Goal: Task Accomplishment & Management: Manage account settings

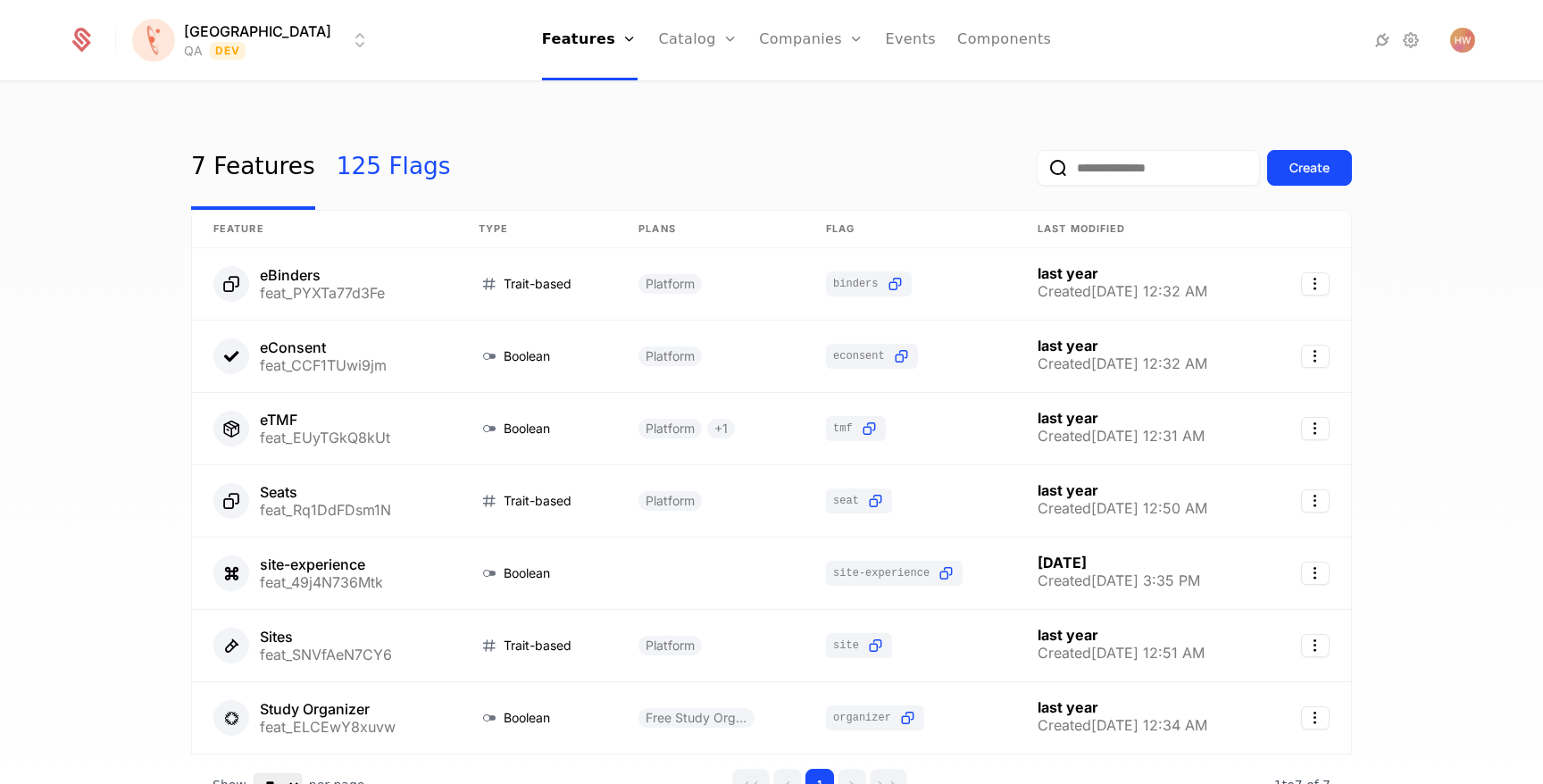
click at [336, 173] on link "125 Flags" at bounding box center [393, 167] width 115 height 84
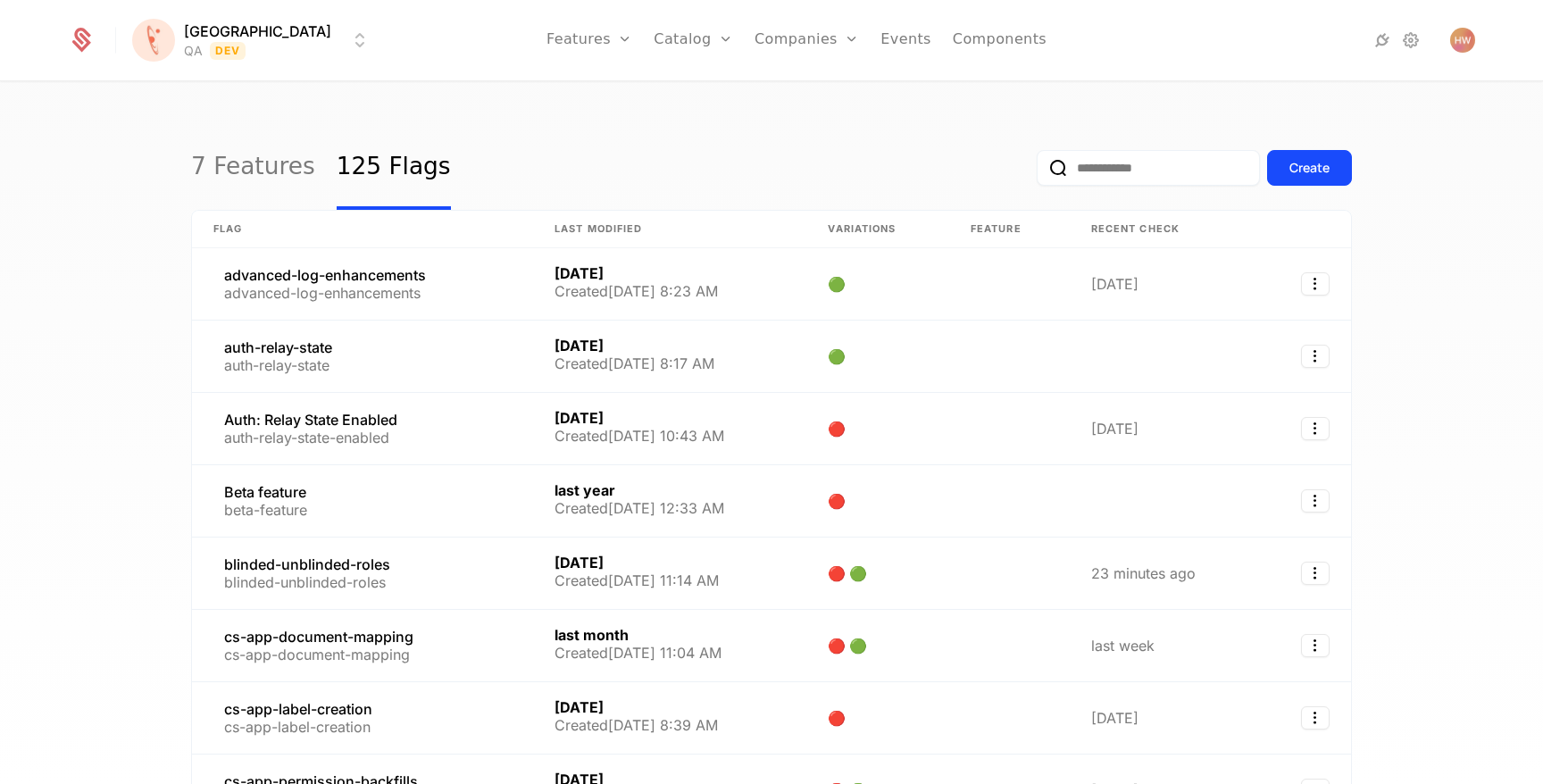
click at [1185, 166] on input "email" at bounding box center [1149, 168] width 224 height 36
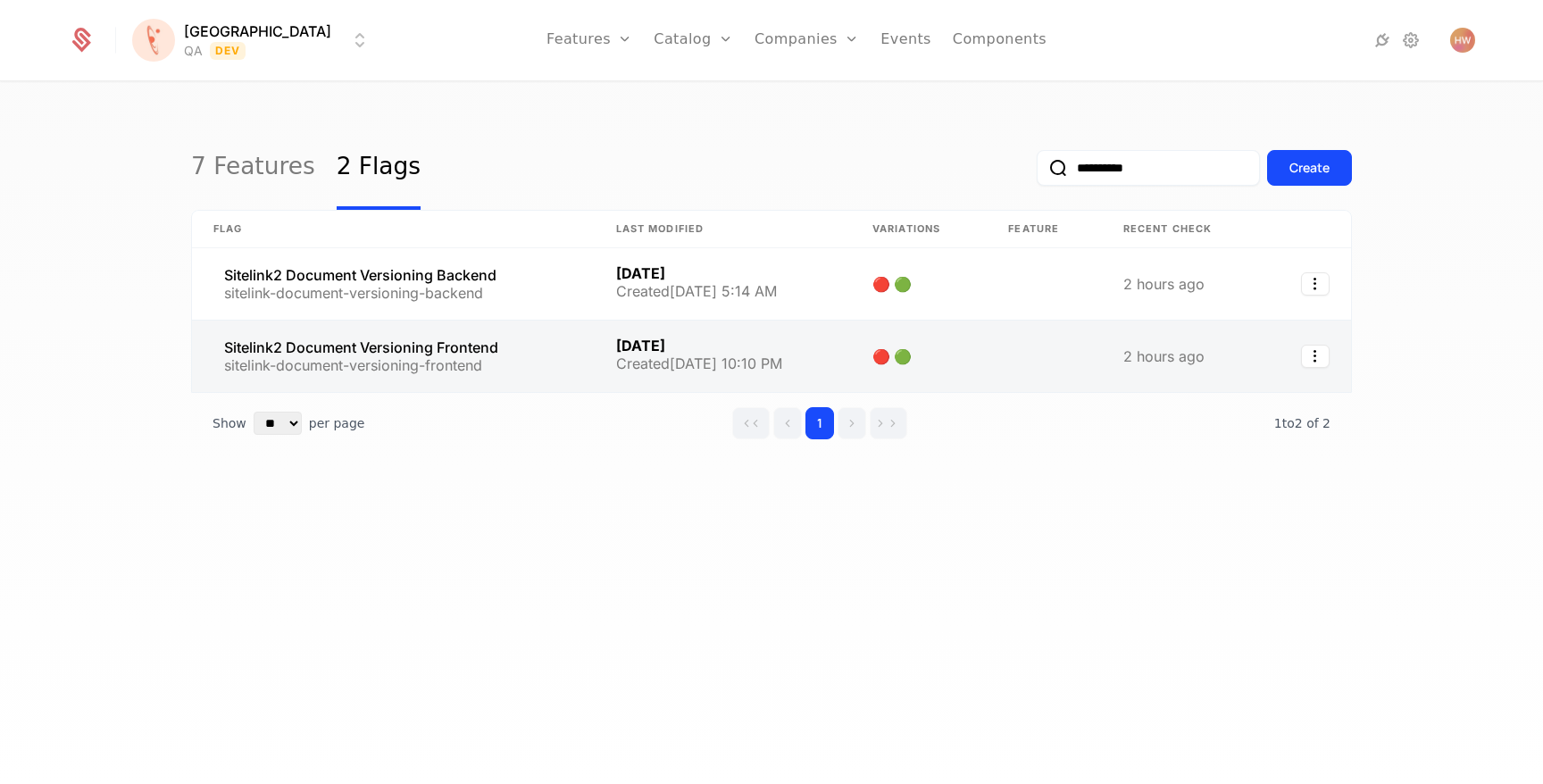
type input "**********"
click at [478, 346] on link at bounding box center [393, 356] width 403 height 71
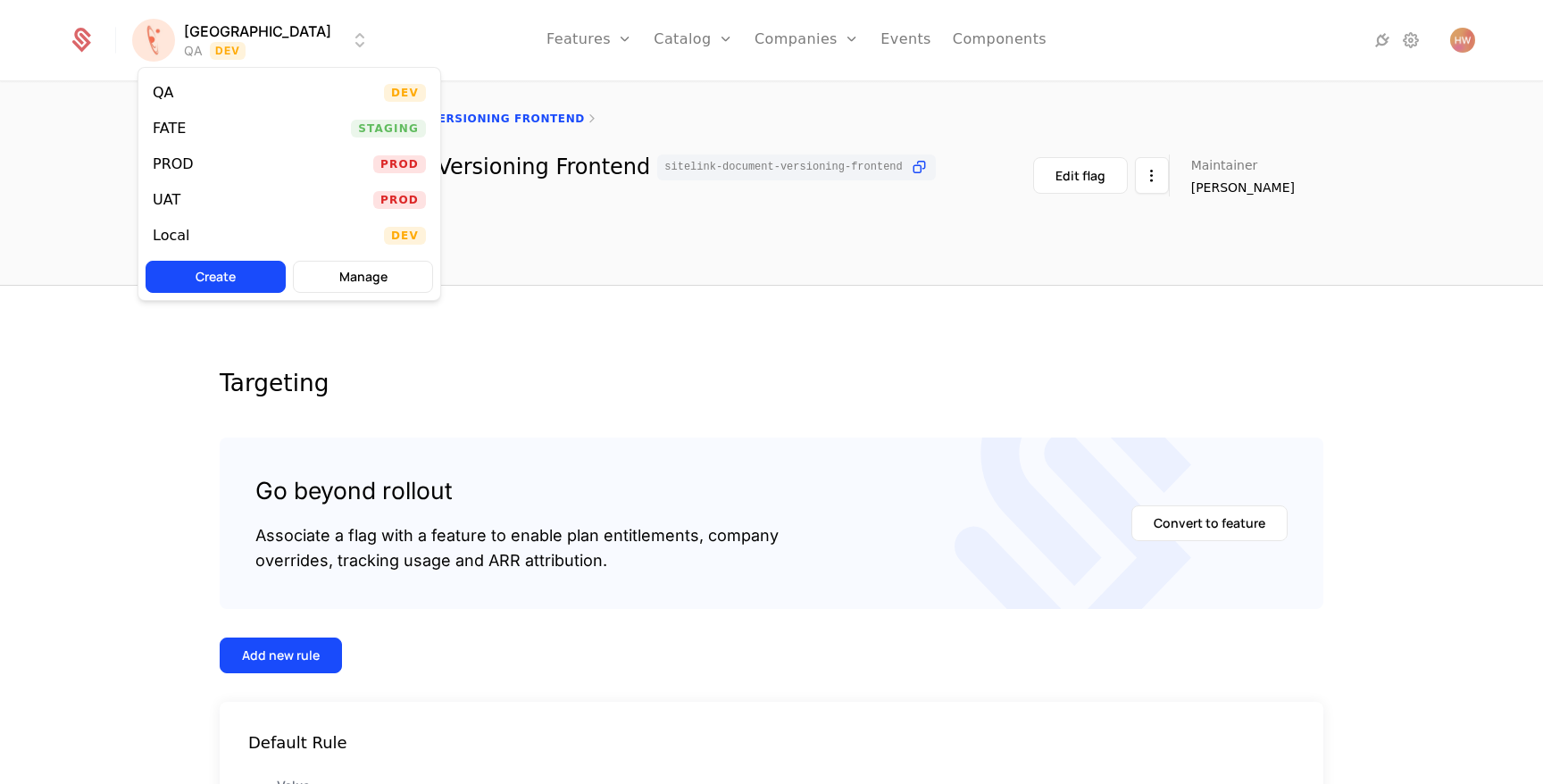
click at [250, 38] on html "[PERSON_NAME] QA Dev Features Features Flags Catalog Plans Add Ons Configuratio…" at bounding box center [771, 392] width 1543 height 784
click at [231, 227] on div "Local Dev" at bounding box center [288, 236] width 301 height 36
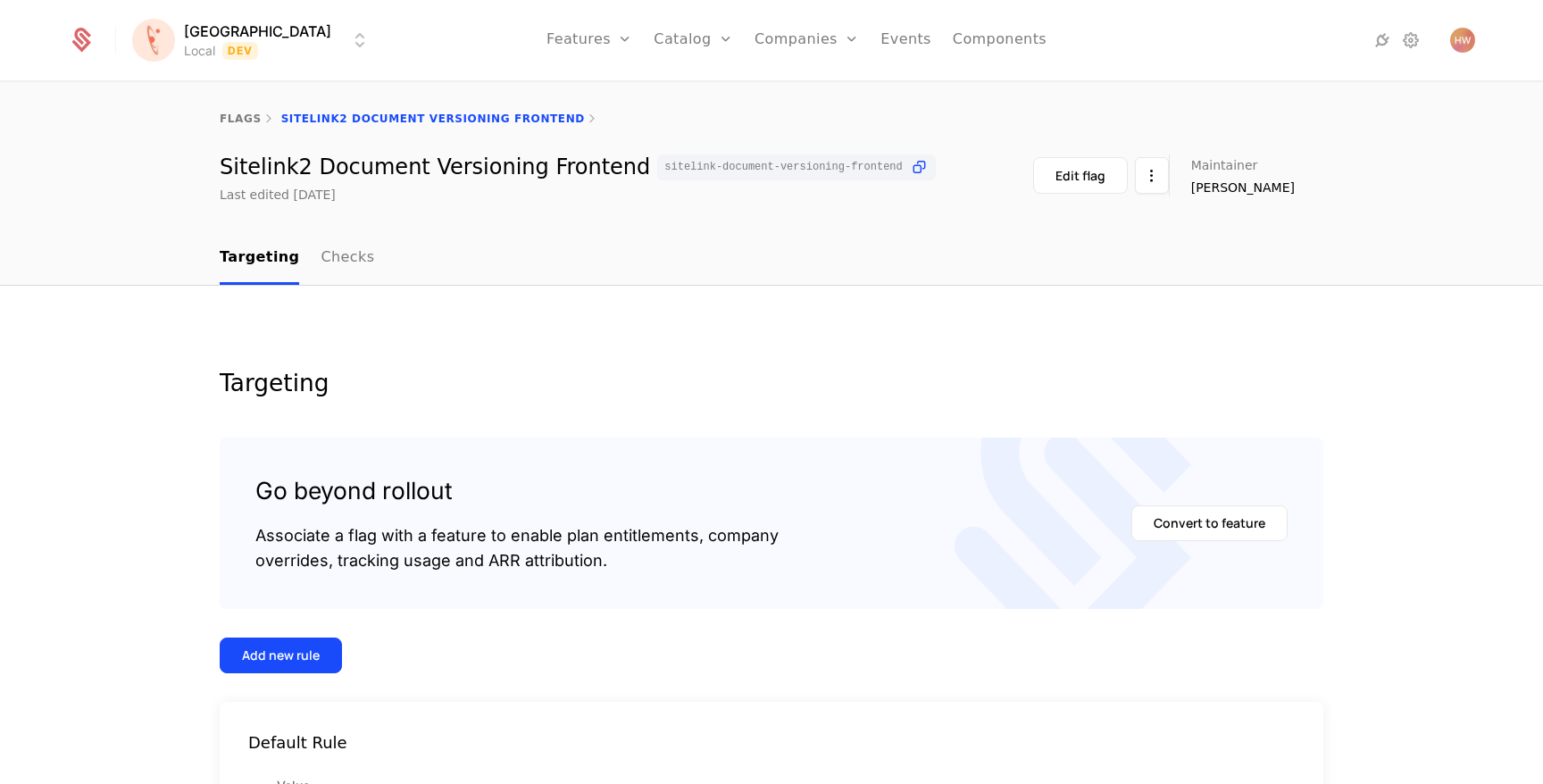
scroll to position [167, 0]
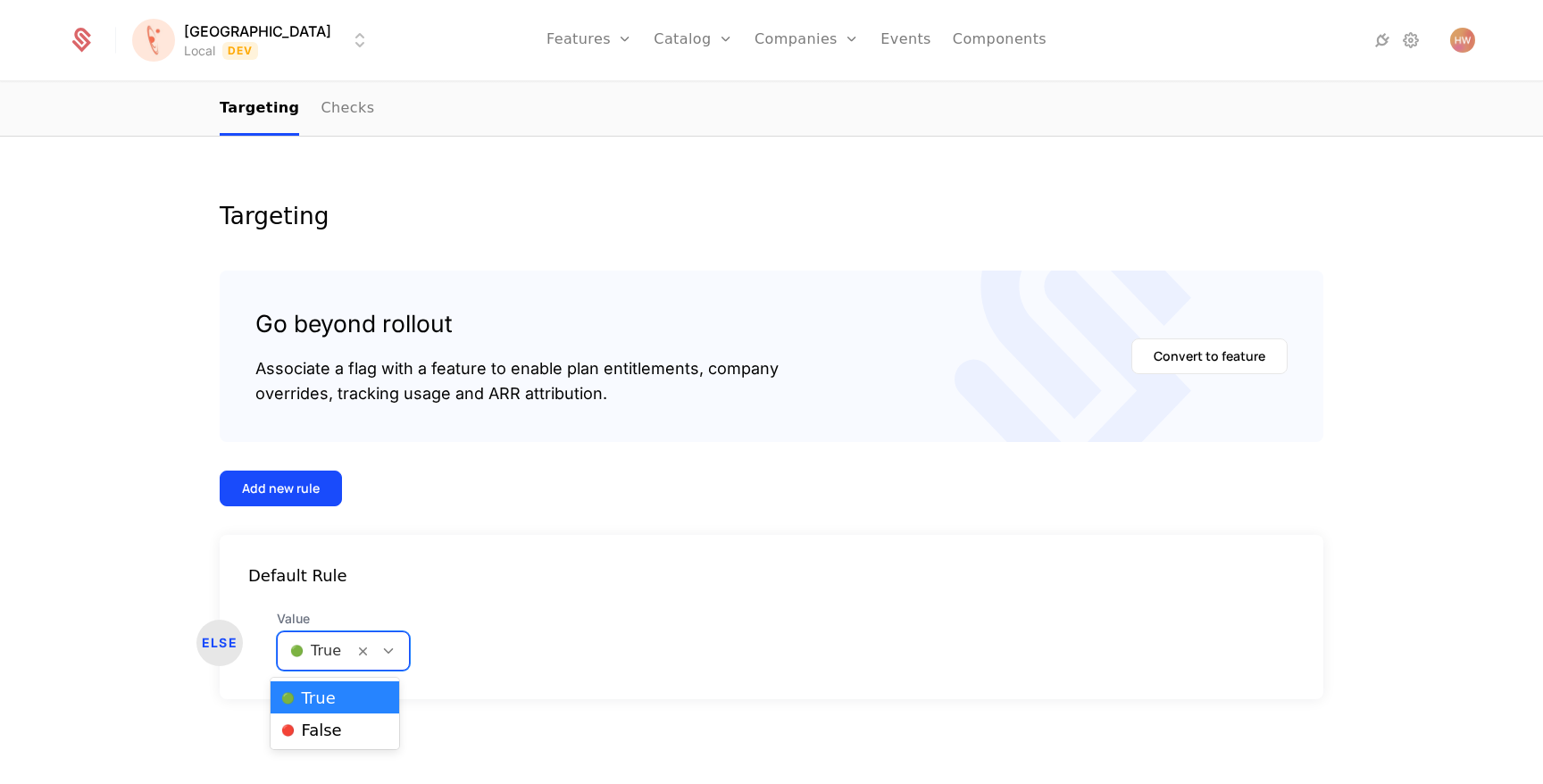
click at [318, 658] on div at bounding box center [316, 651] width 51 height 25
click at [319, 730] on span "🔴 False" at bounding box center [312, 730] width 61 height 16
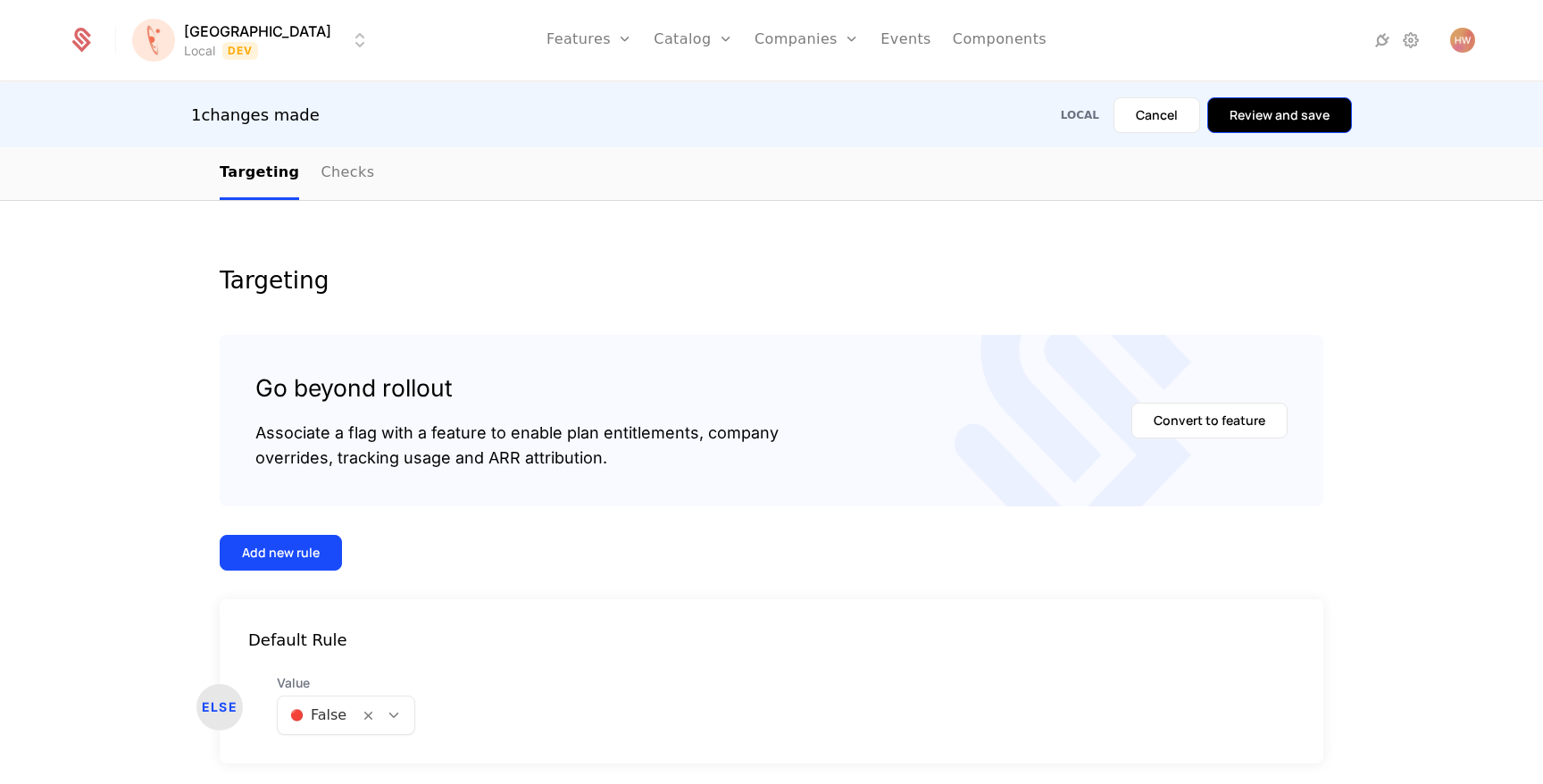
click at [1300, 122] on button "Review and save" at bounding box center [1280, 115] width 145 height 36
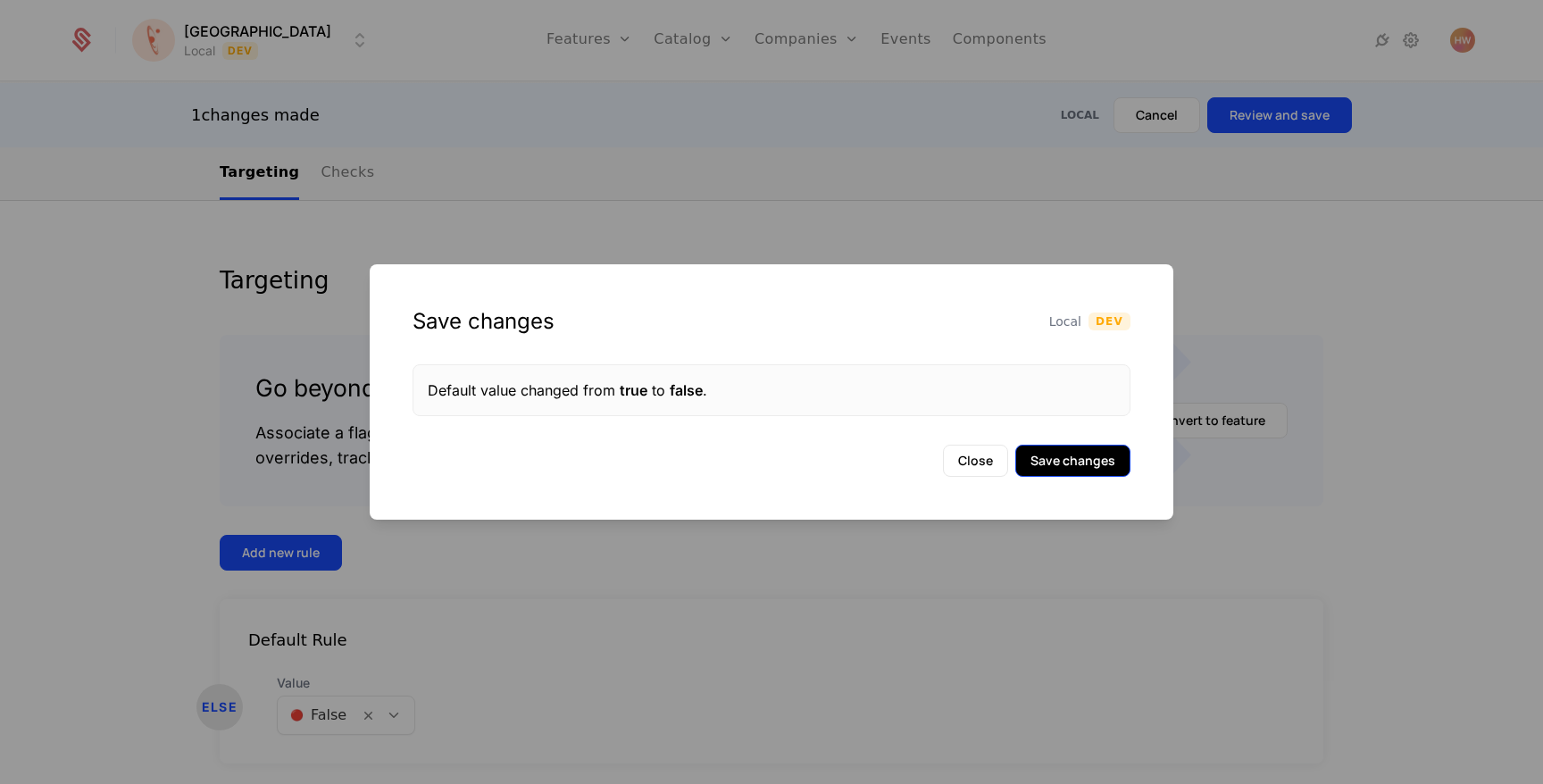
click at [1088, 469] on button "Save changes" at bounding box center [1072, 461] width 116 height 32
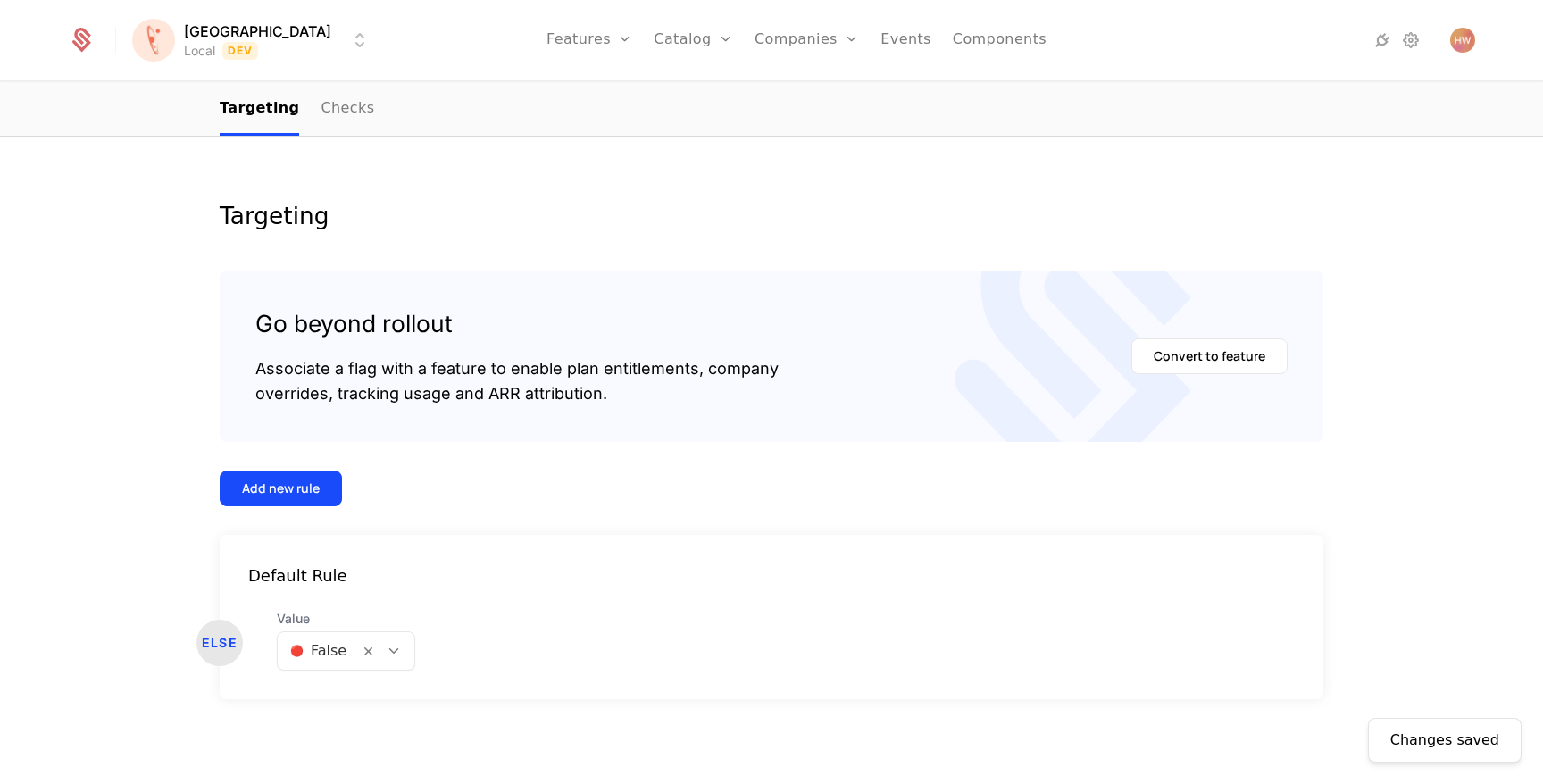
click at [316, 649] on div at bounding box center [318, 651] width 56 height 25
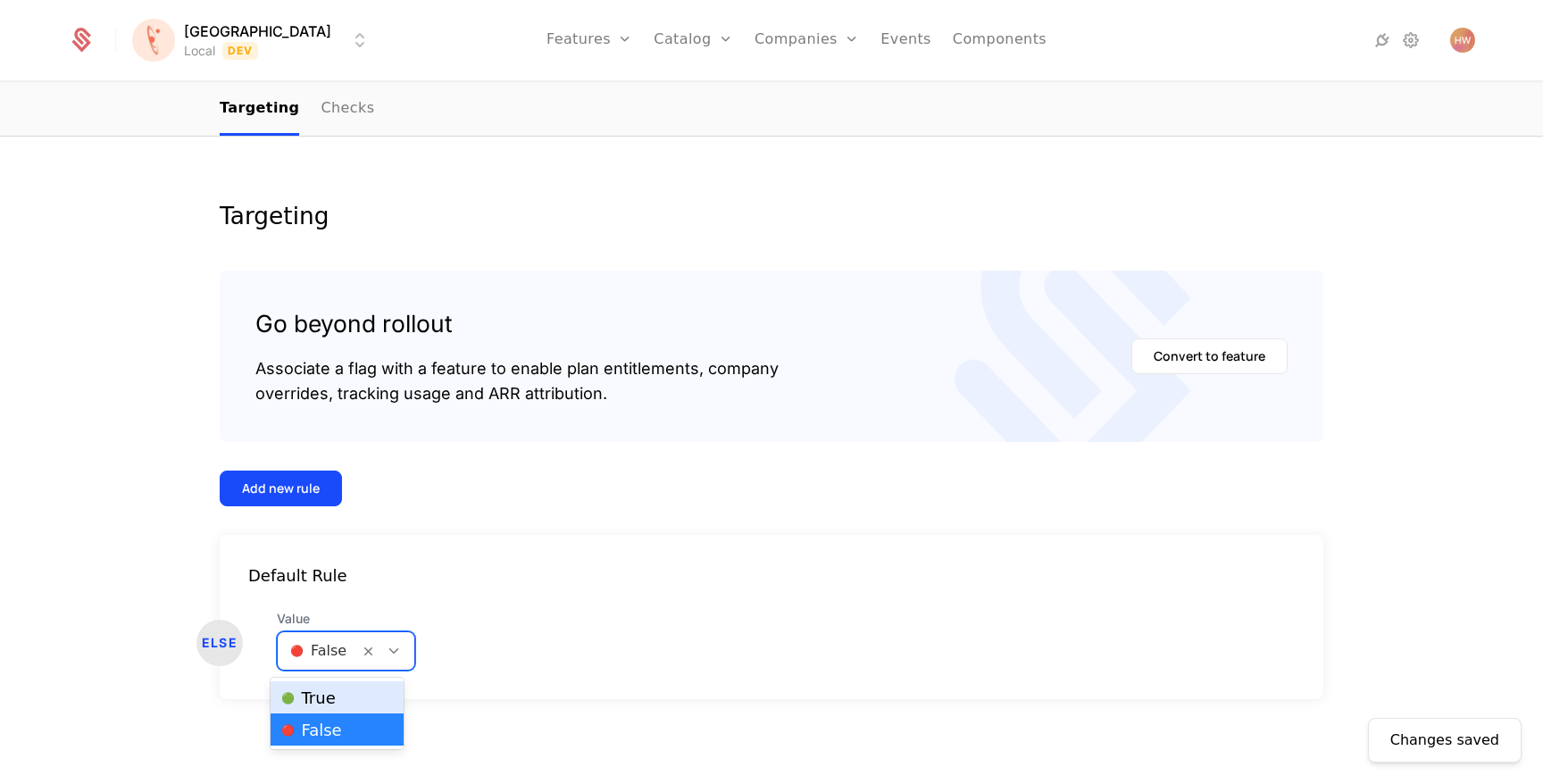
click at [314, 699] on span "🟢 True" at bounding box center [309, 698] width 54 height 16
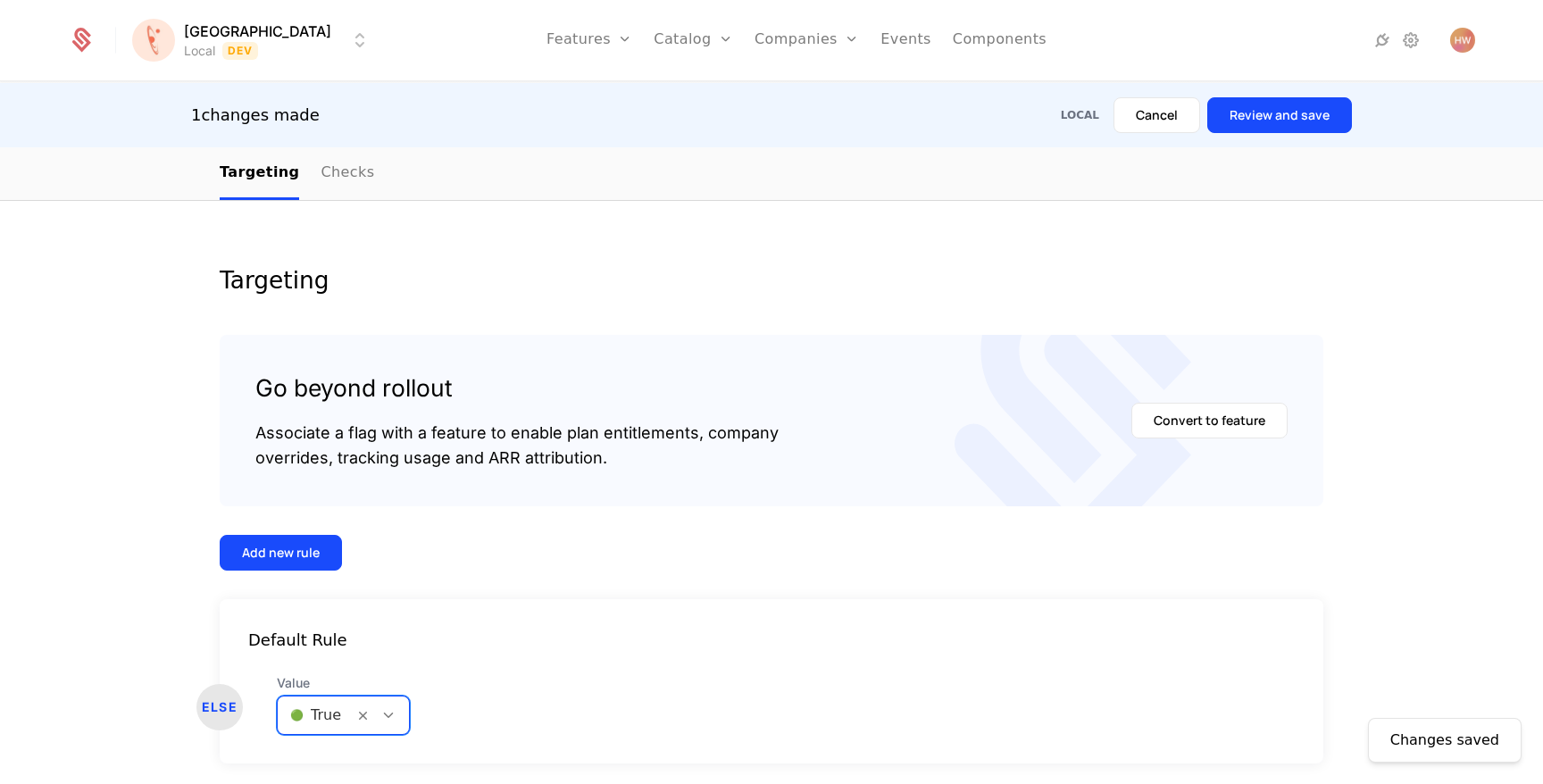
click at [1269, 95] on div "1 changes made Local Cancel Review and save" at bounding box center [771, 115] width 1543 height 64
click at [1268, 118] on button "Review and save" at bounding box center [1280, 115] width 145 height 36
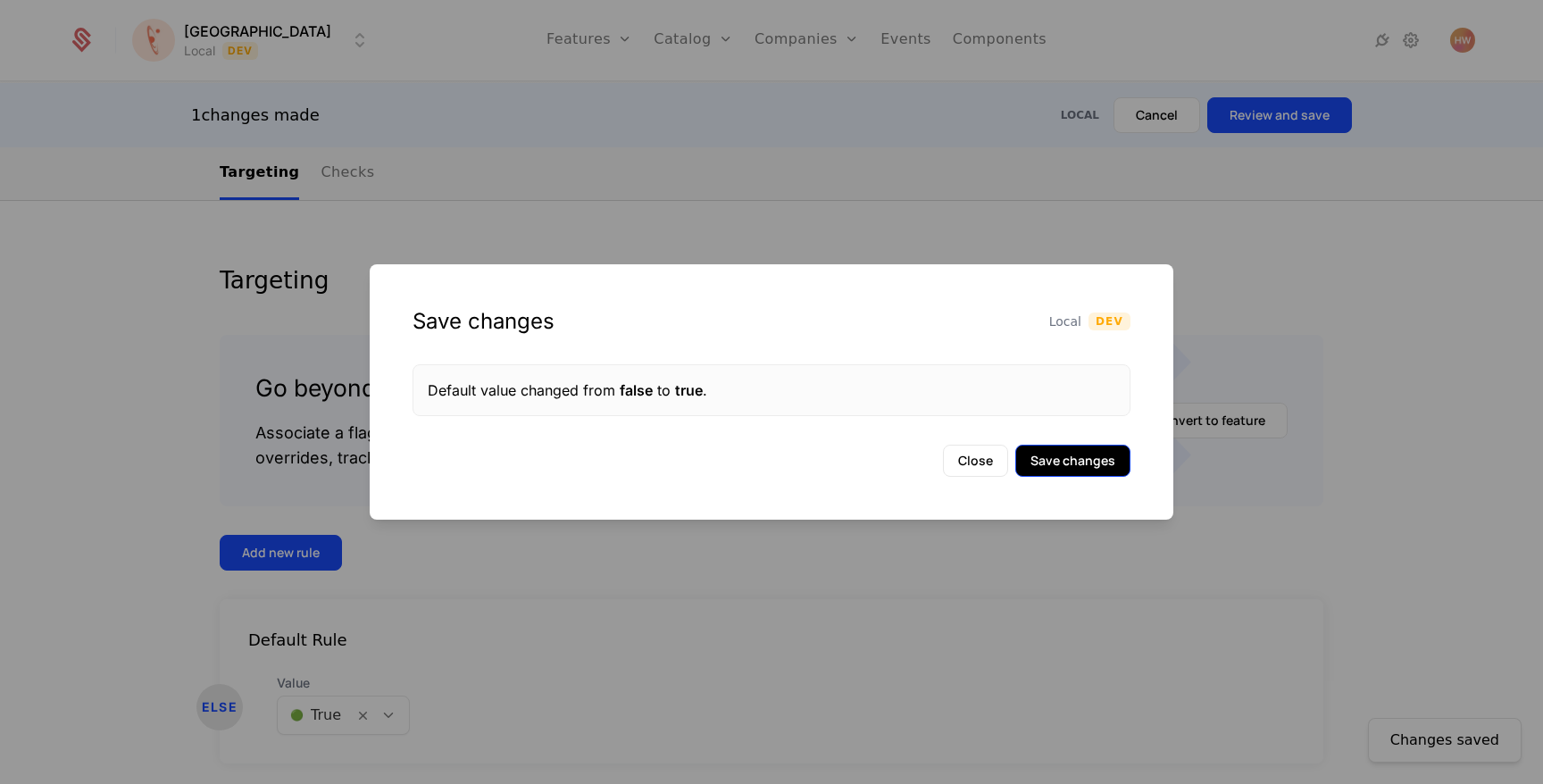
click at [1061, 457] on button "Save changes" at bounding box center [1072, 461] width 116 height 32
